Goal: Task Accomplishment & Management: Manage account settings

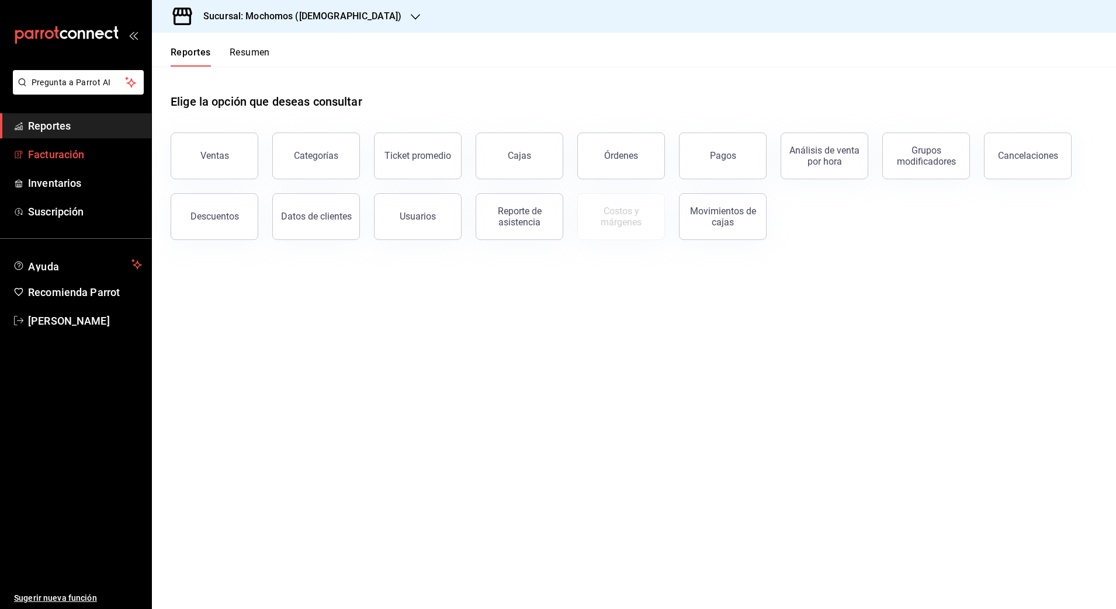
click at [60, 150] on span "Facturación" at bounding box center [85, 155] width 114 height 16
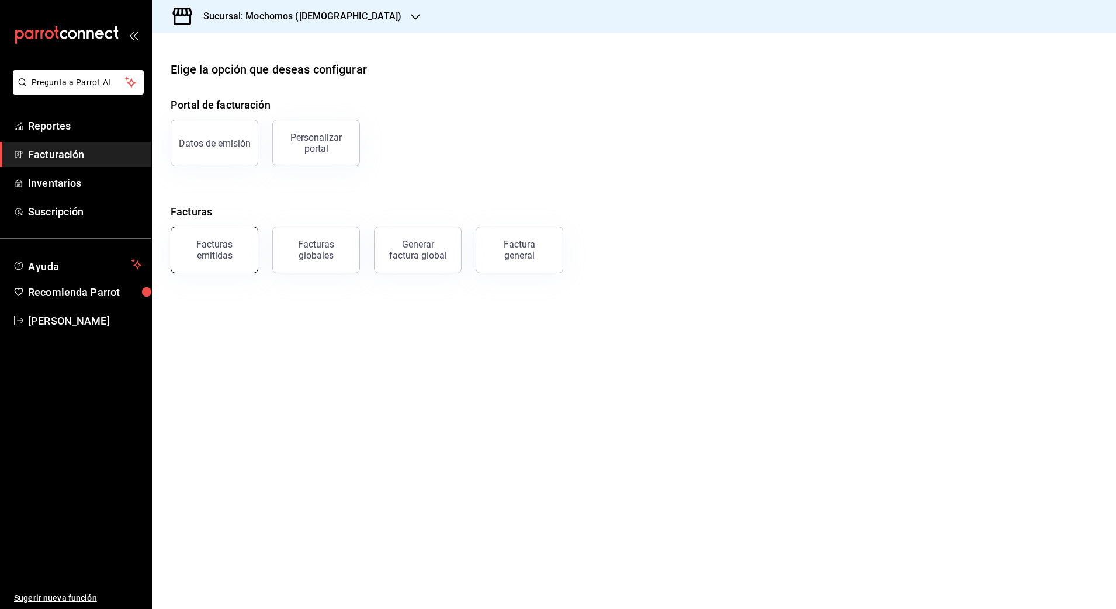
click at [195, 258] on div "Facturas emitidas" at bounding box center [214, 250] width 72 height 22
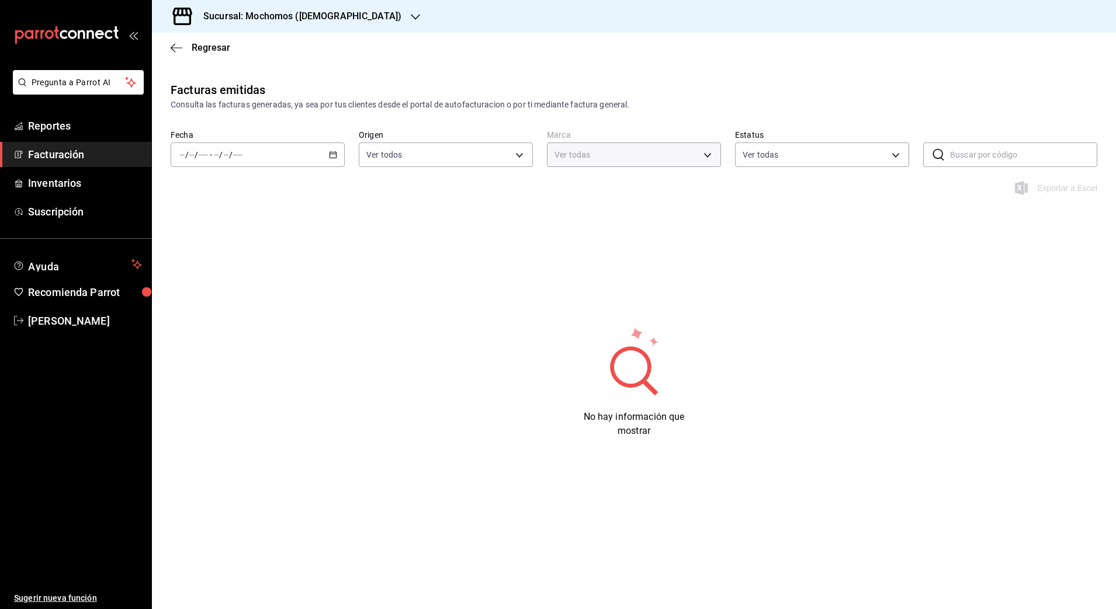
type input "d0e5f648-281b-433d-bf08-9501e0541b8c"
click at [339, 162] on div "/ / - / /" at bounding box center [258, 155] width 174 height 25
click at [212, 325] on span "Rango de fechas" at bounding box center [226, 322] width 91 height 12
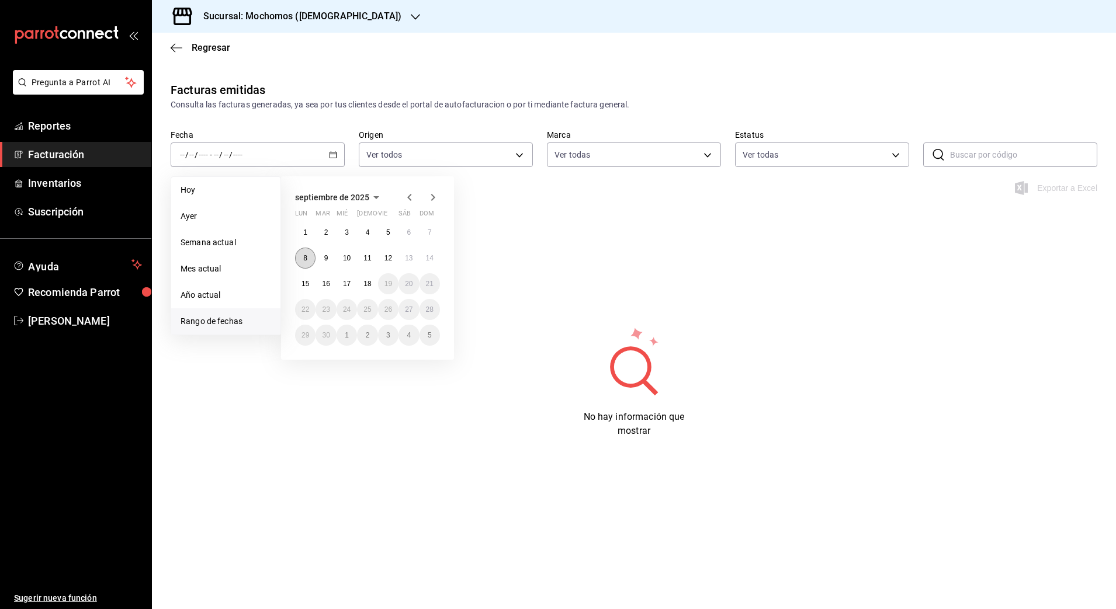
click at [312, 266] on button "8" at bounding box center [305, 258] width 20 height 21
click at [306, 255] on abbr "8" at bounding box center [305, 258] width 4 height 8
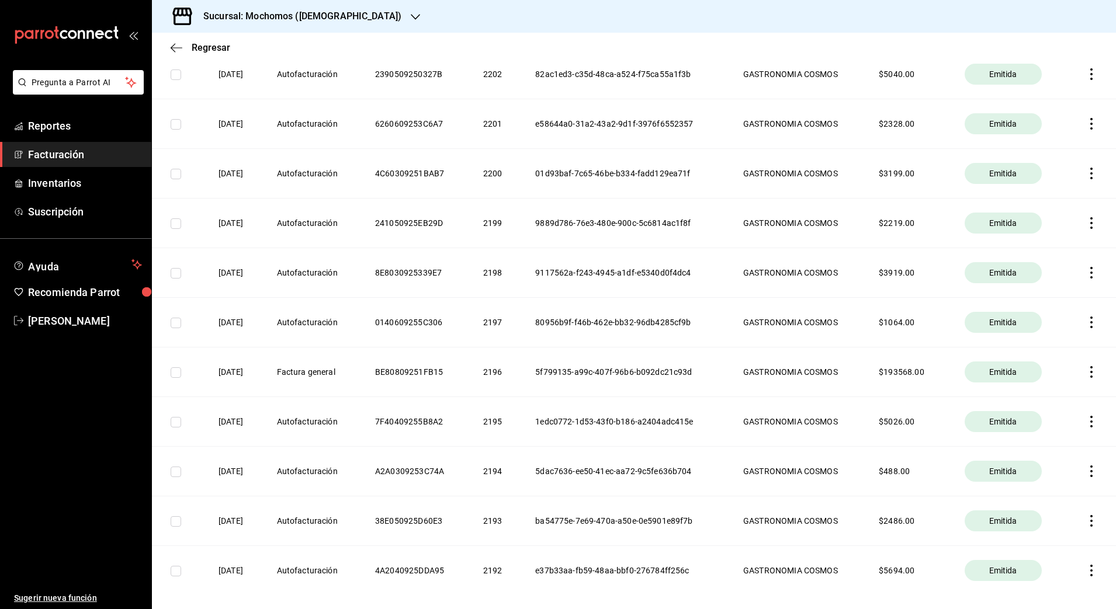
scroll to position [913, 0]
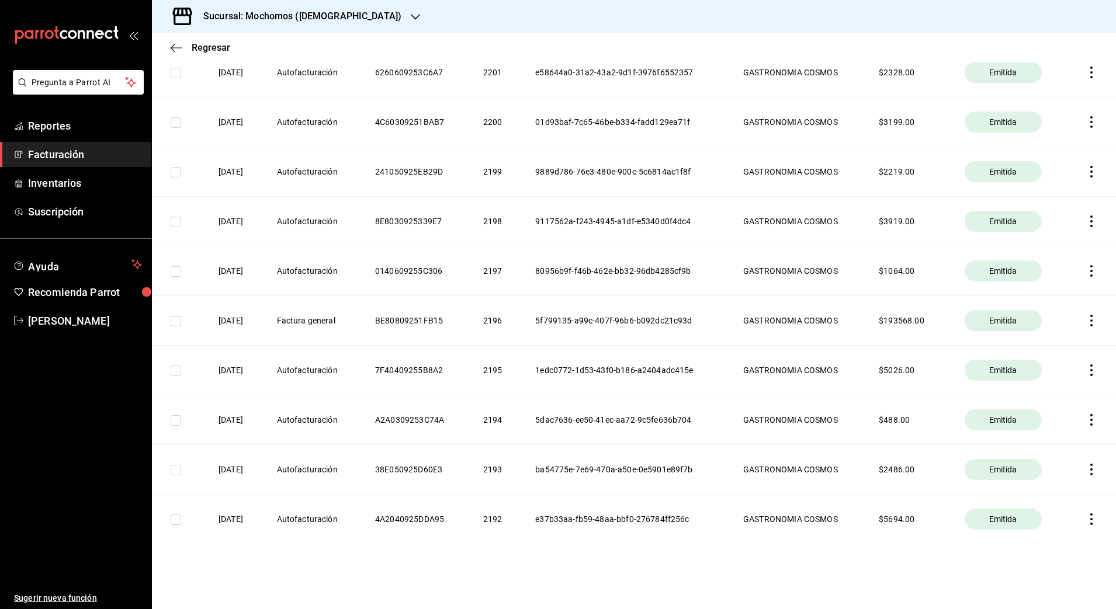
click at [1086, 324] on icon "button" at bounding box center [1092, 321] width 12 height 12
click at [1044, 350] on div "Cancelar factura" at bounding box center [1027, 350] width 60 height 9
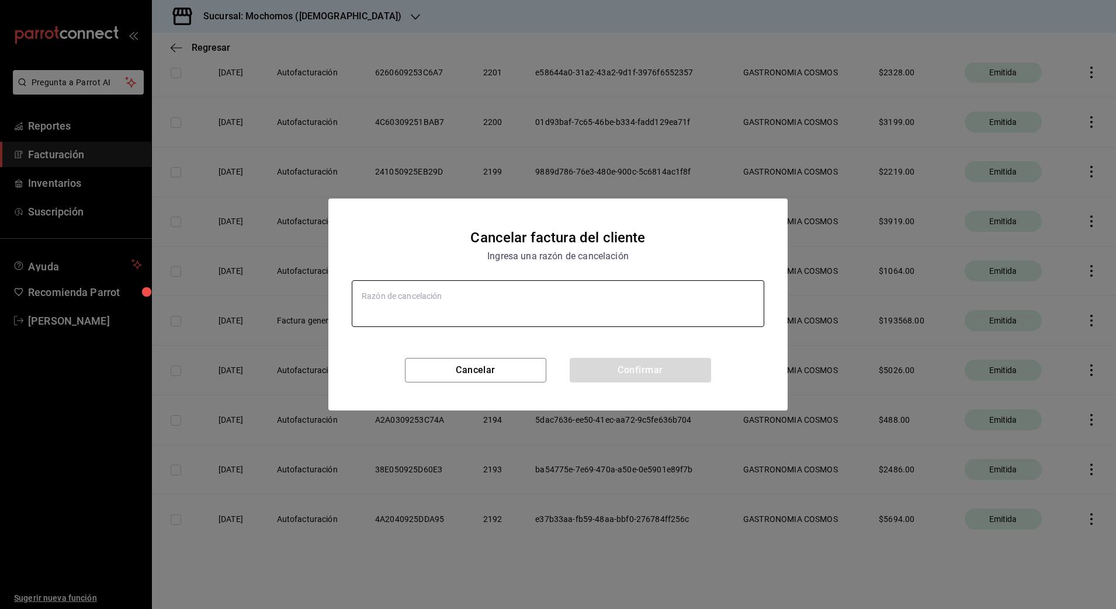
type textarea "x"
click at [481, 303] on textarea at bounding box center [558, 303] width 413 height 47
type textarea "E"
type textarea "x"
type textarea "Er"
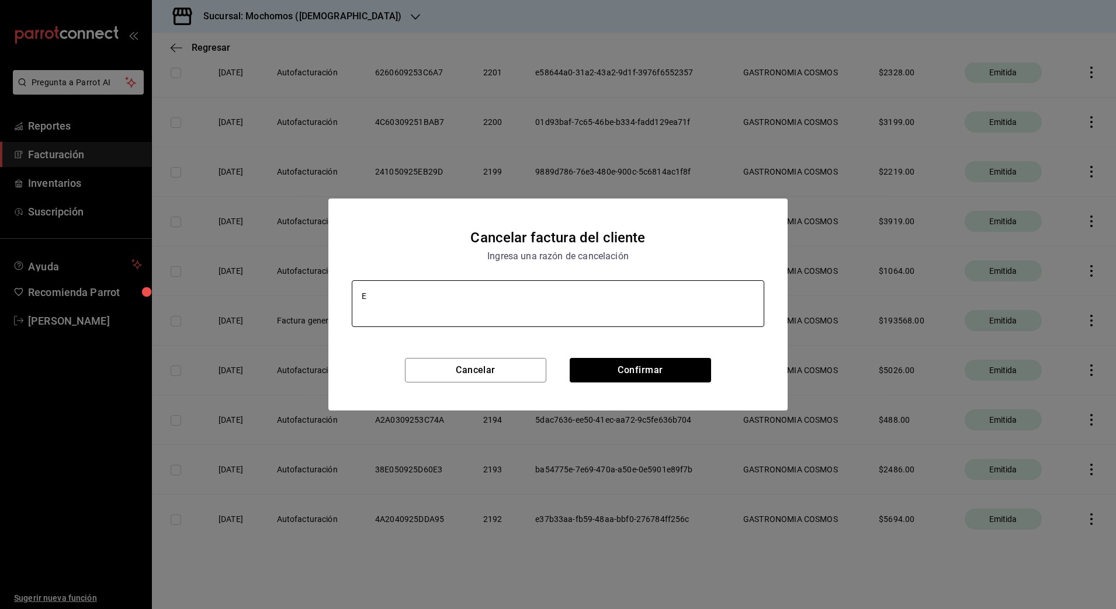
type textarea "x"
type textarea "Err"
type textarea "x"
type textarea "Erro"
type textarea "x"
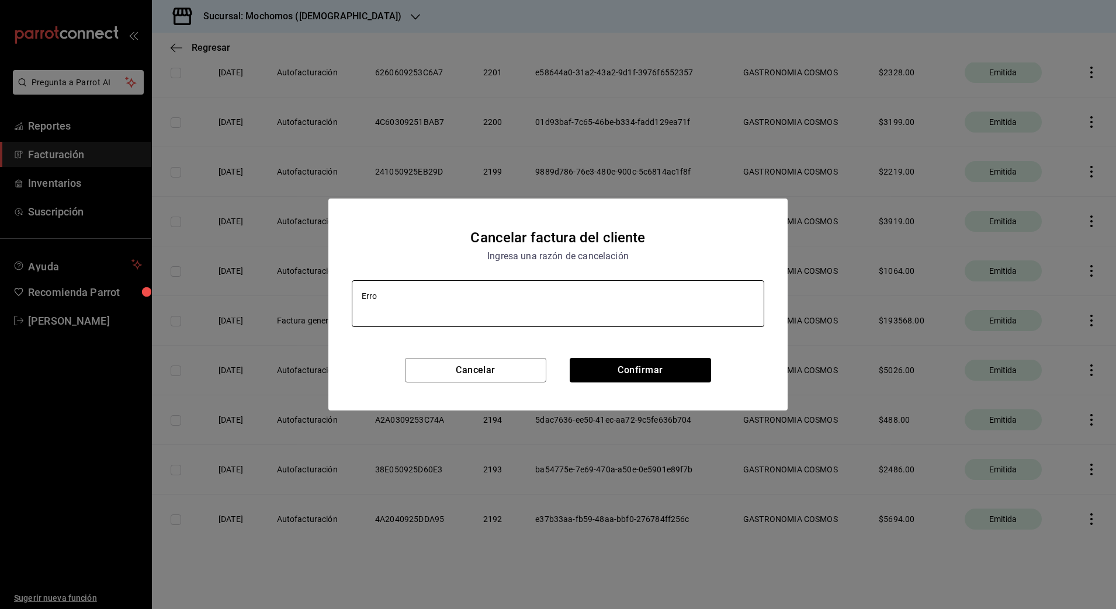
type textarea "Error"
type textarea "x"
type textarea "Error"
type textarea "x"
type textarea "Error e"
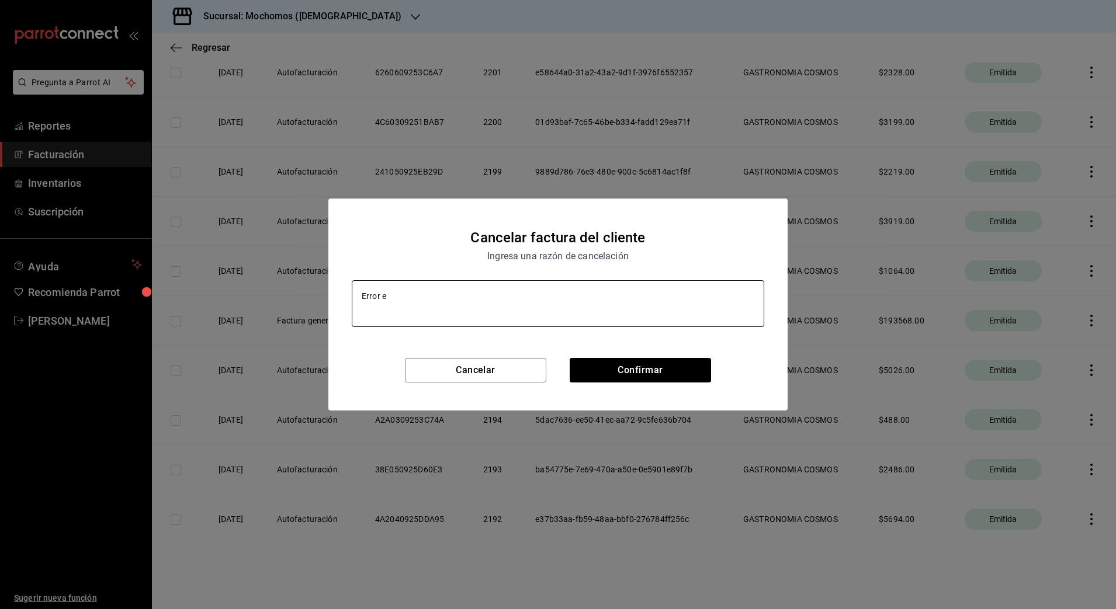
type textarea "x"
type textarea "Error en"
type textarea "x"
type textarea "Error en"
type textarea "x"
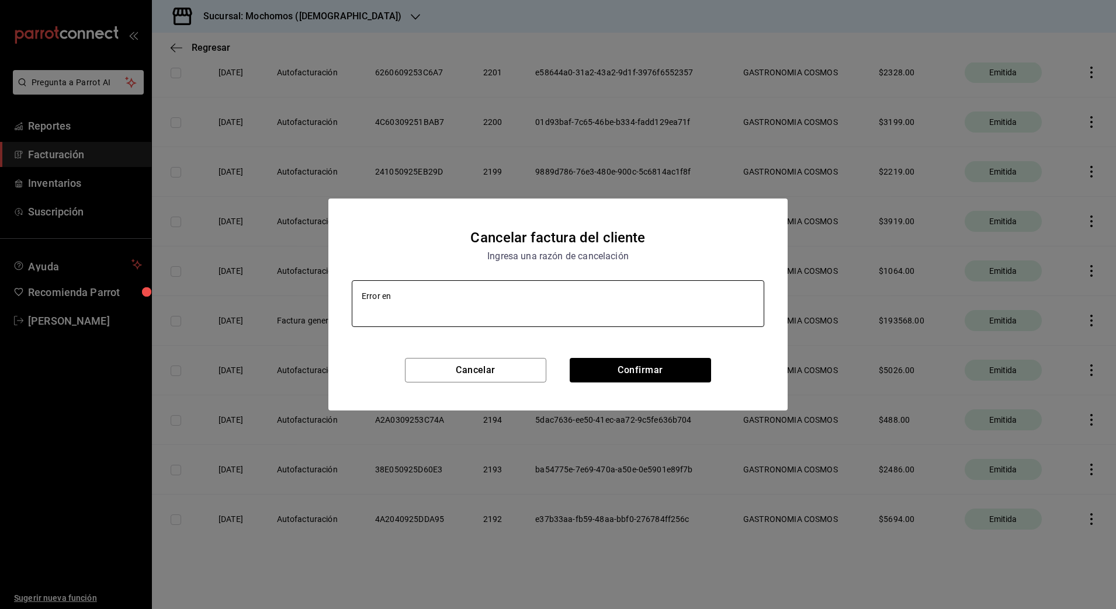
type textarea "Error en e"
type textarea "x"
type textarea "Error en em"
type textarea "x"
type textarea "Error en emi"
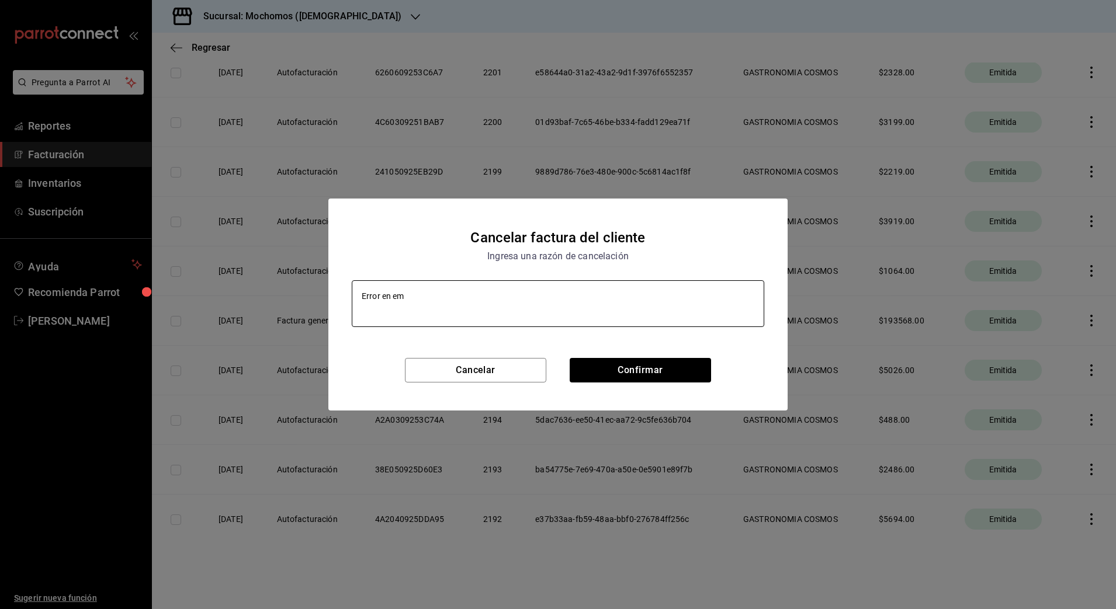
type textarea "x"
type textarea "Error en emisi"
type textarea "x"
type textarea "Error en emisio"
type textarea "x"
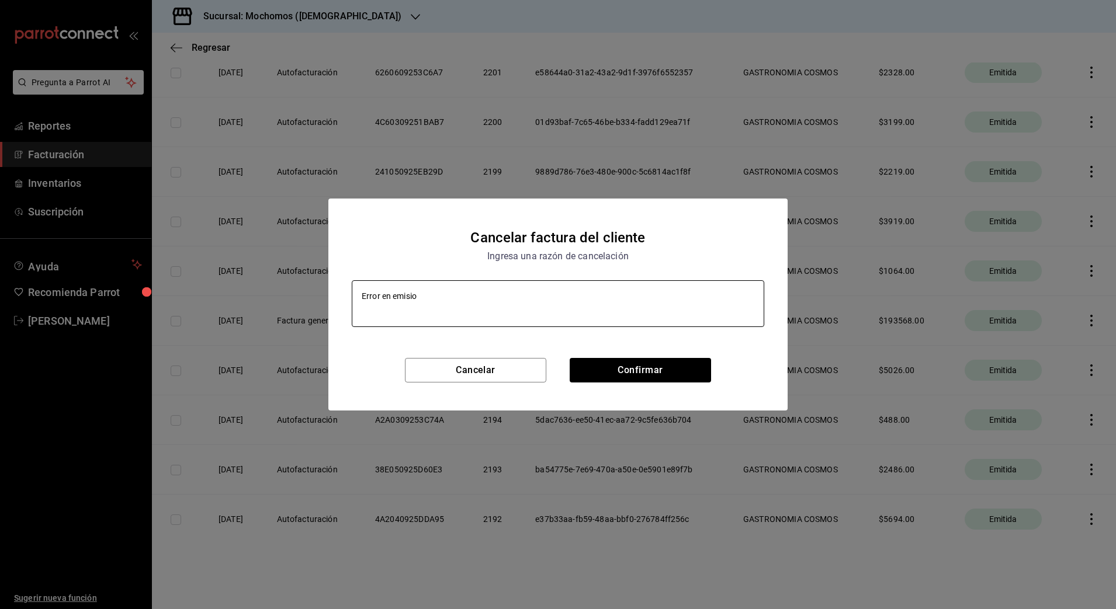
type textarea "Error en emision"
type textarea "x"
type textarea "Error en emision"
click at [605, 373] on button "Confirmar" at bounding box center [640, 370] width 141 height 25
type textarea "x"
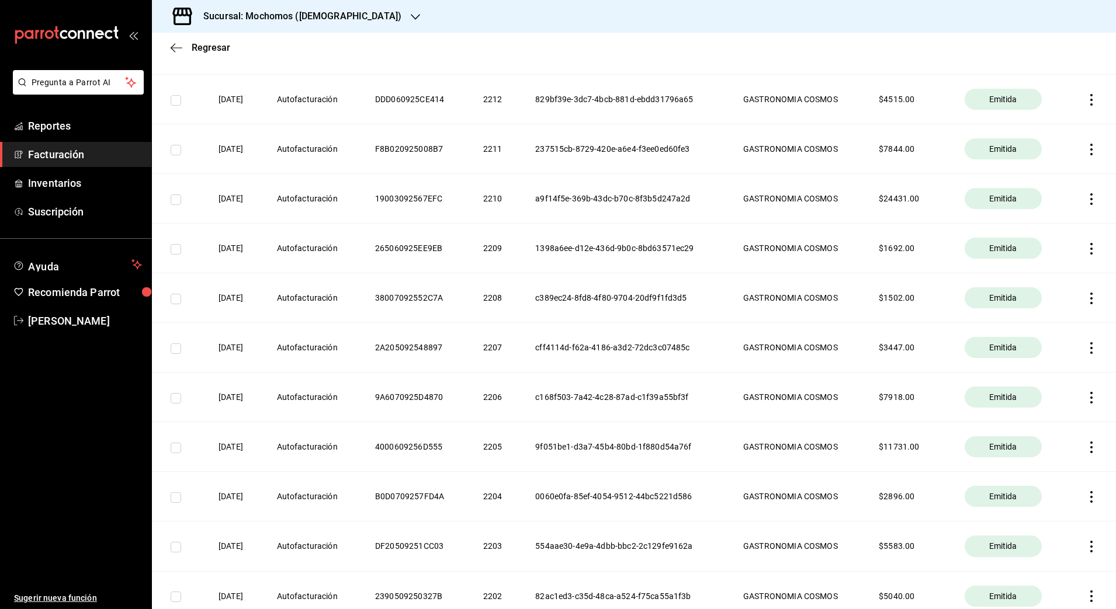
scroll to position [110, 0]
